Goal: Check status

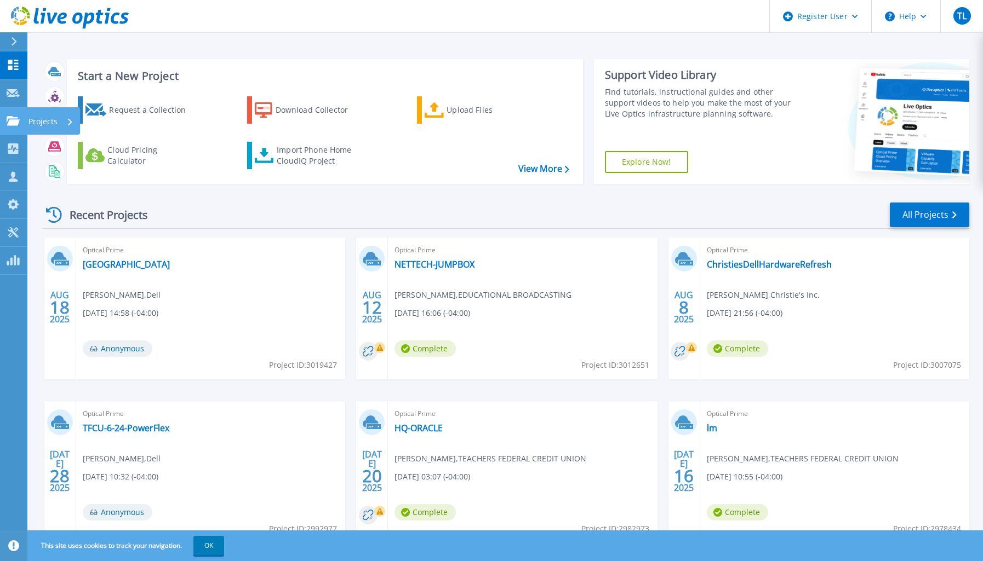
click at [7, 115] on link "Projects Projects" at bounding box center [13, 121] width 27 height 28
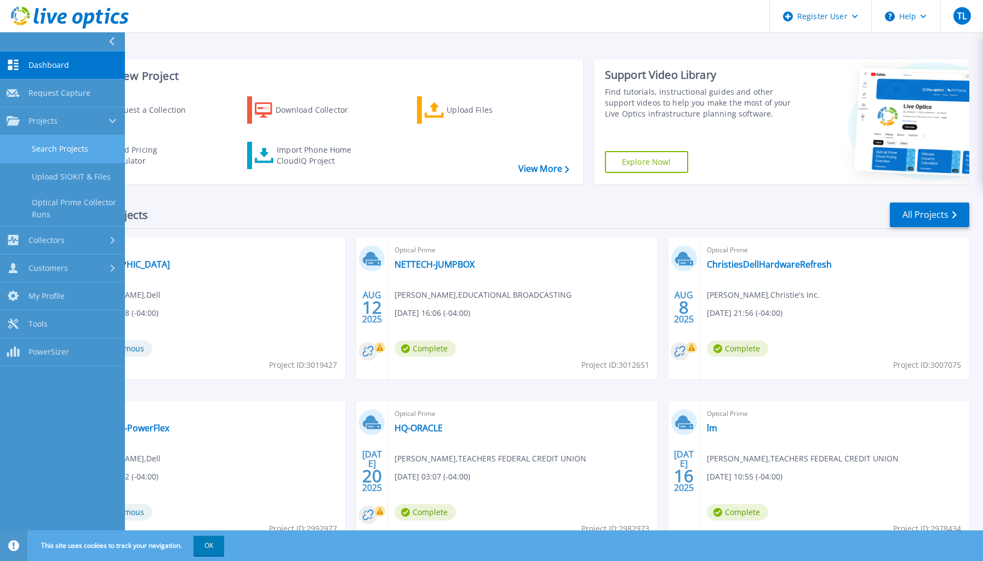
click at [78, 148] on link "Search Projects" at bounding box center [62, 149] width 125 height 28
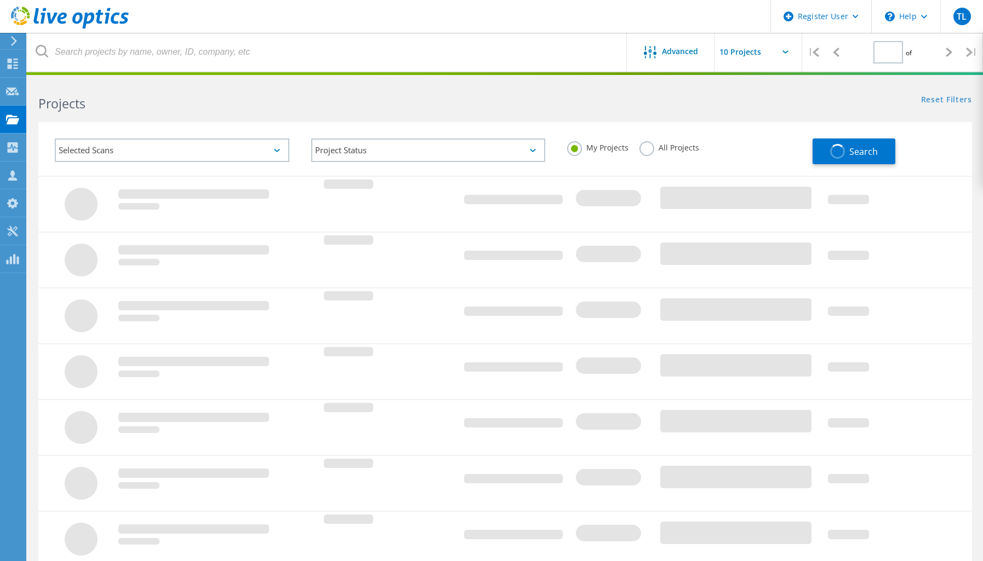
type input "1"
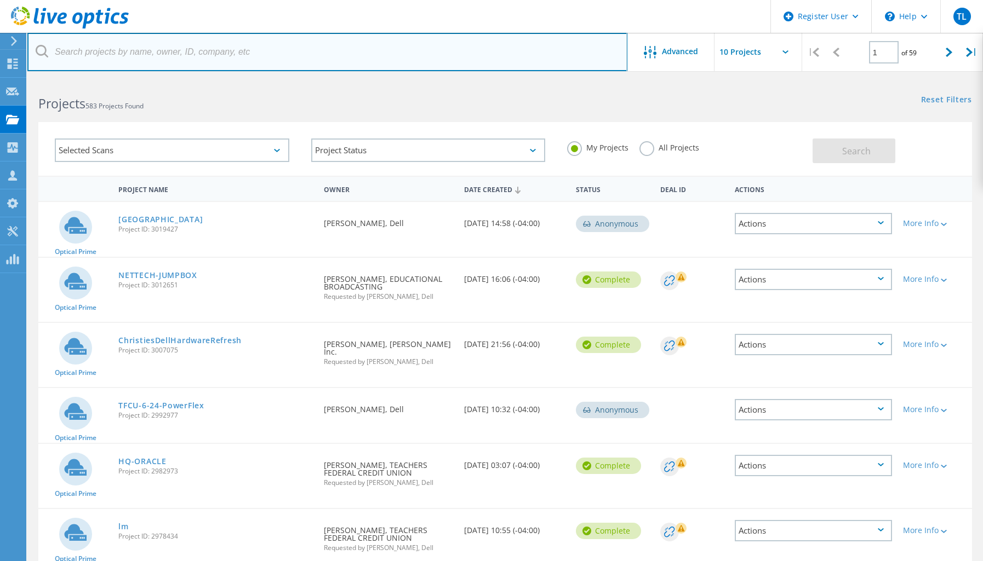
click at [292, 55] on input "text" at bounding box center [327, 52] width 600 height 38
paste input "2960985"
type input "2960985"
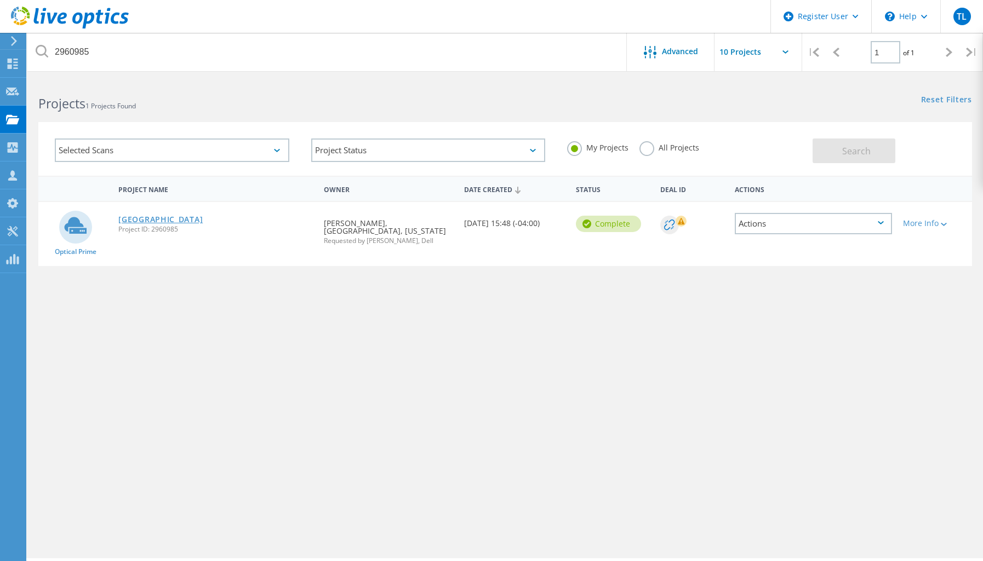
click at [173, 219] on link "[GEOGRAPHIC_DATA]" at bounding box center [160, 220] width 84 height 8
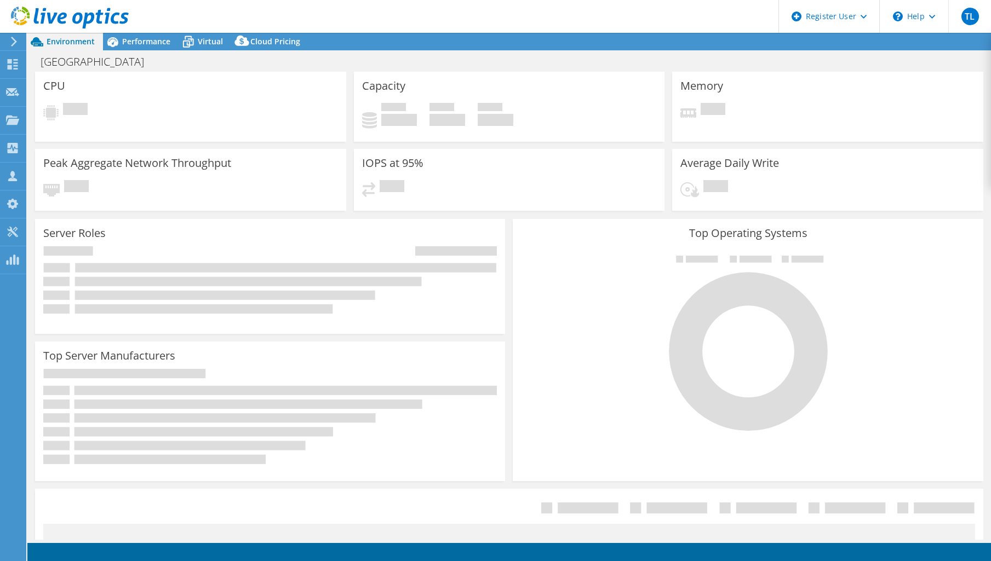
select select "USD"
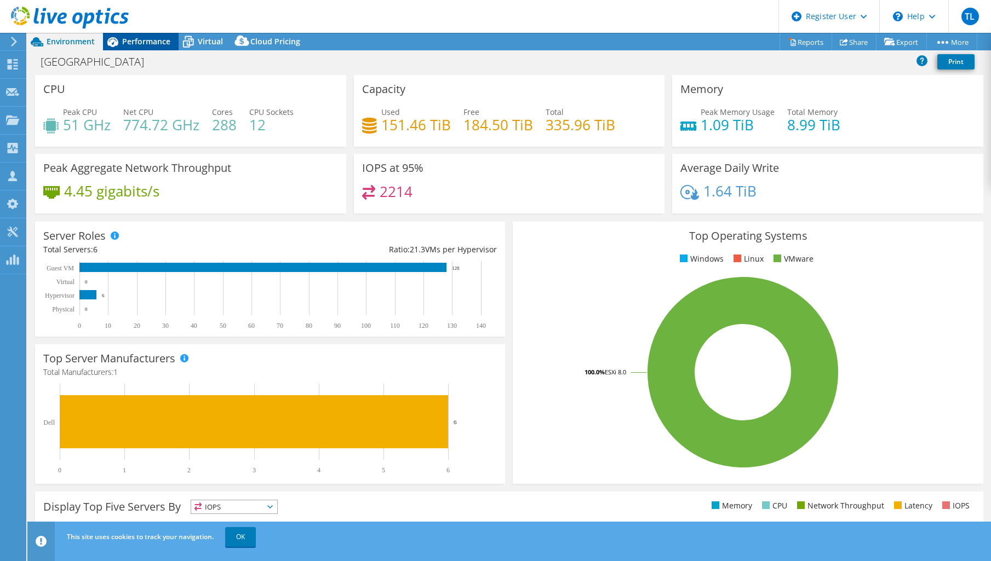
click at [133, 38] on span "Performance" at bounding box center [146, 41] width 48 height 10
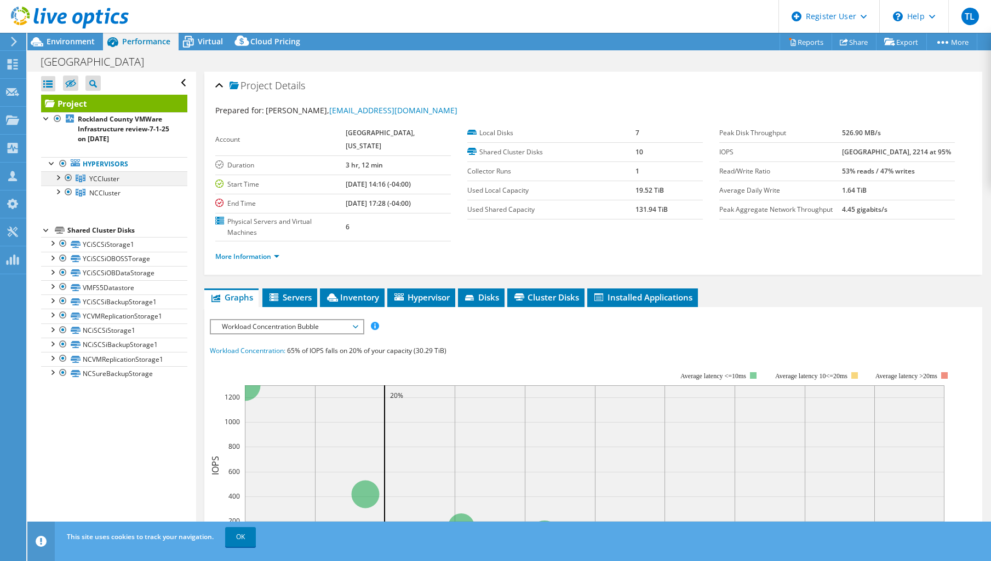
click at [58, 177] on div at bounding box center [57, 176] width 11 height 11
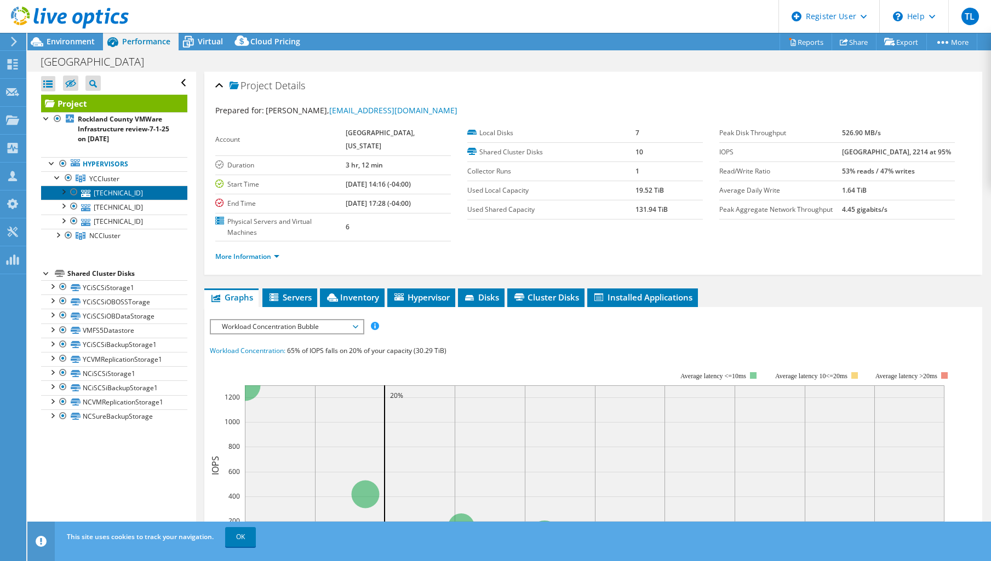
click at [139, 194] on link "10.24.157.30" at bounding box center [114, 193] width 146 height 14
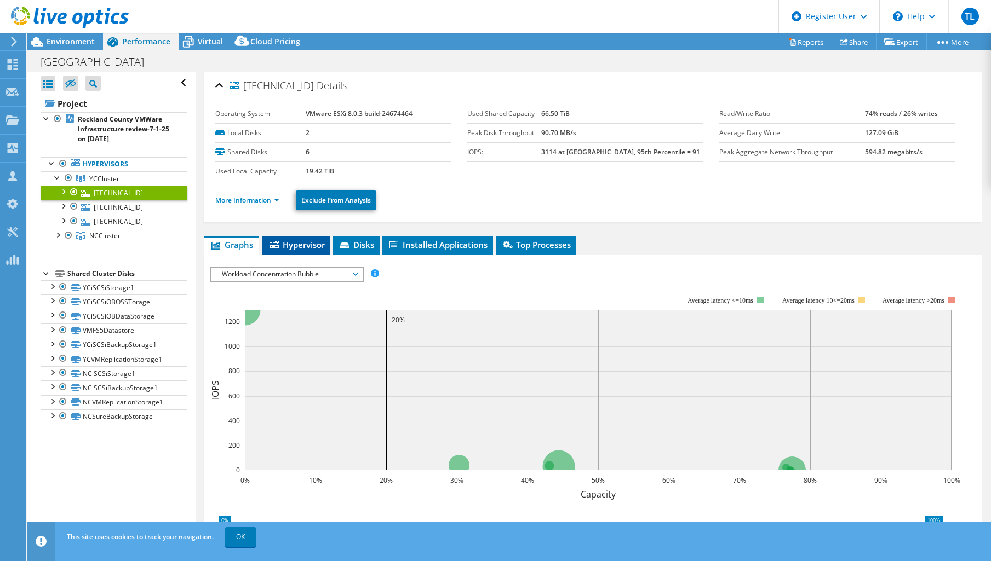
click at [306, 245] on span "Hypervisor" at bounding box center [296, 244] width 57 height 11
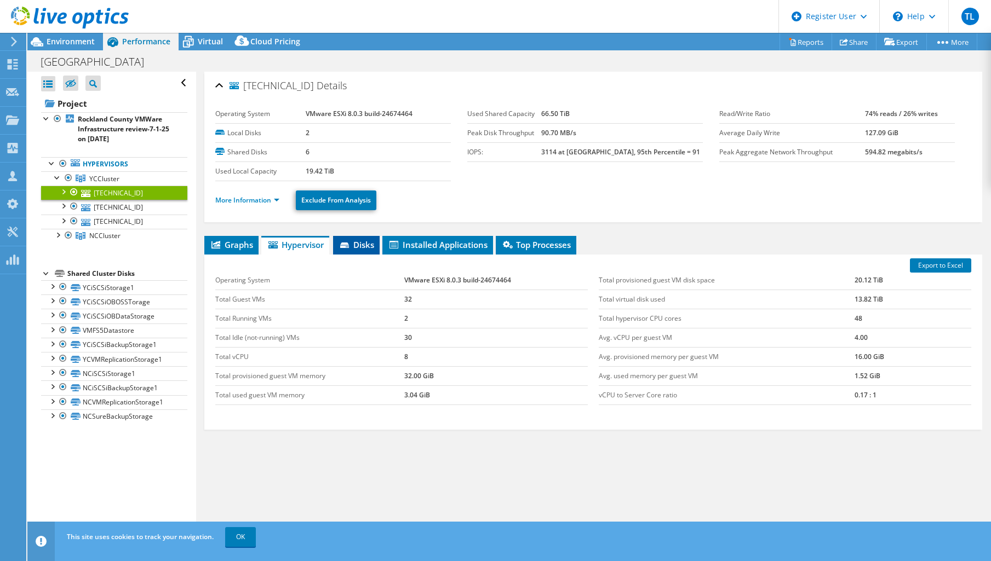
click at [376, 250] on li "Disks" at bounding box center [356, 245] width 47 height 19
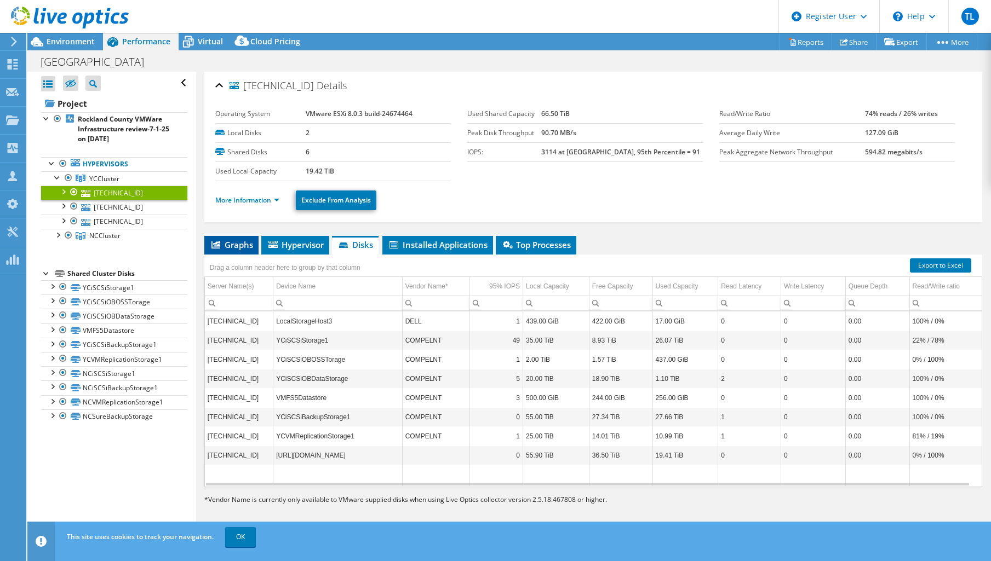
click at [233, 241] on span "Graphs" at bounding box center [231, 244] width 43 height 11
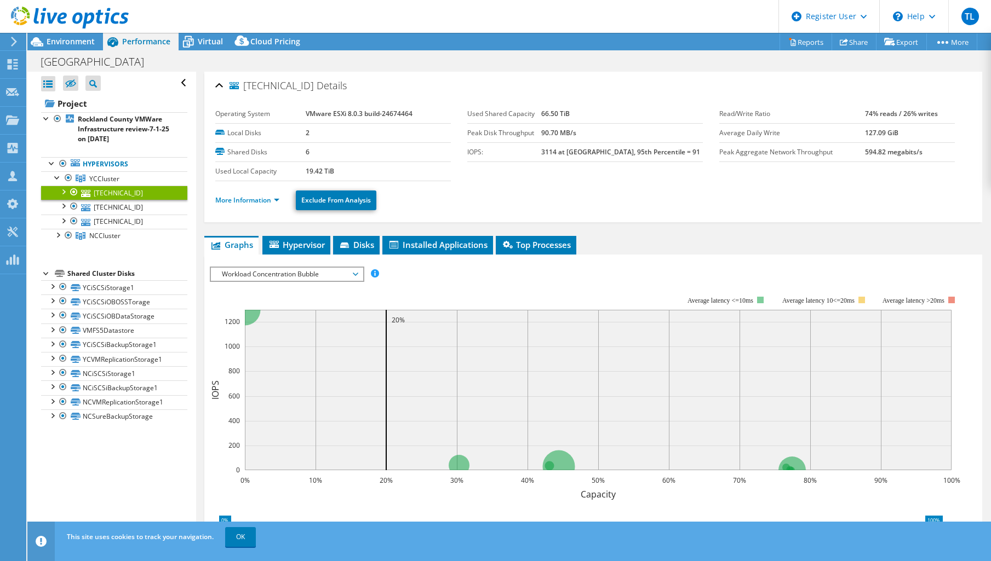
click at [64, 189] on div at bounding box center [63, 191] width 11 height 11
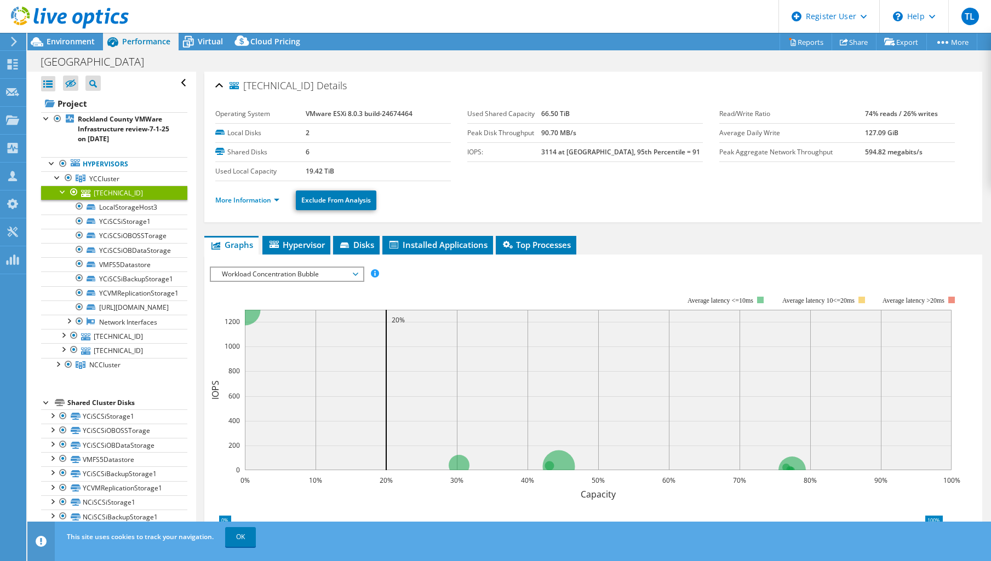
click at [62, 191] on div at bounding box center [63, 191] width 11 height 11
